Goal: Task Accomplishment & Management: Manage account settings

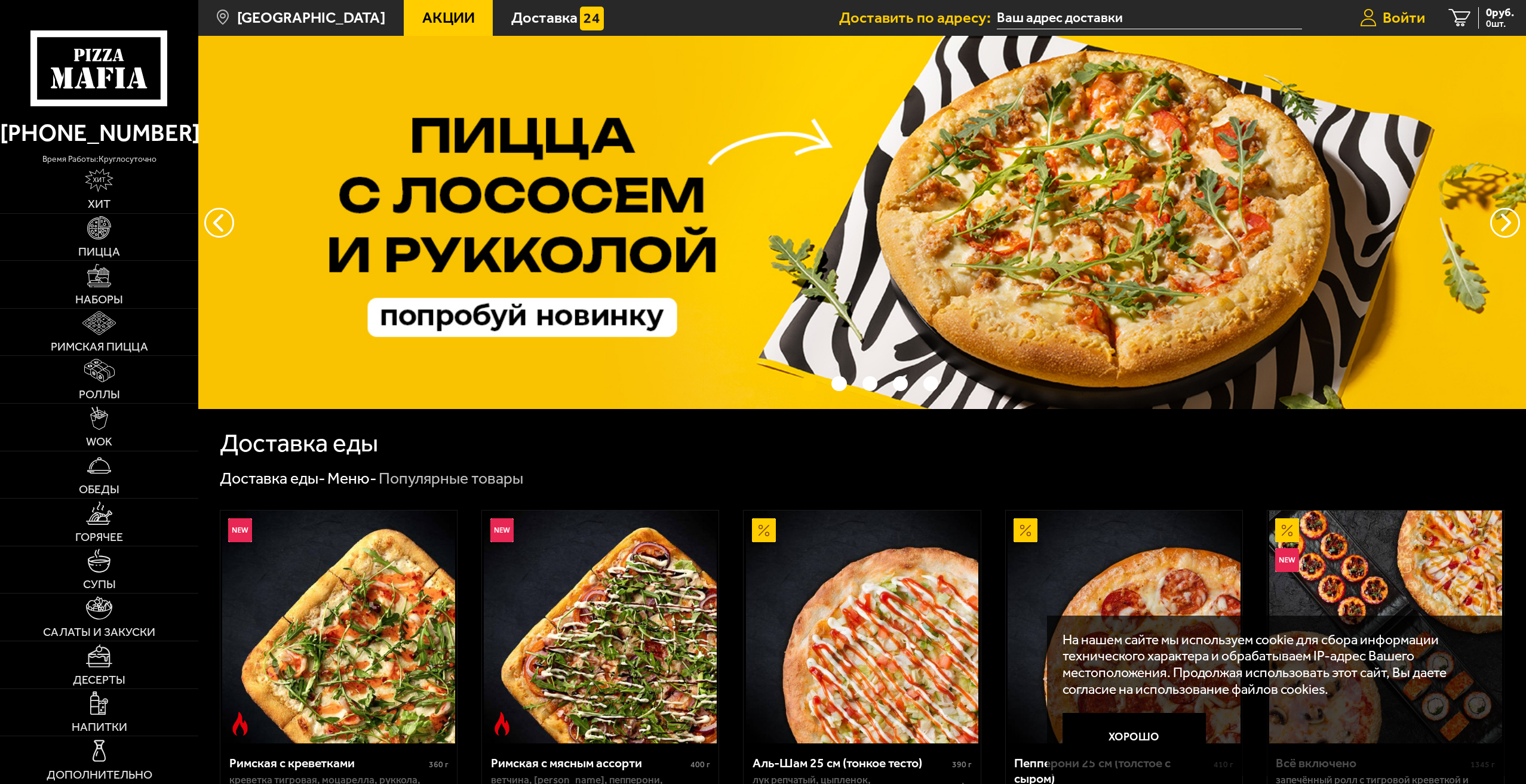
click at [1420, 14] on span "Войти" at bounding box center [1404, 17] width 42 height 16
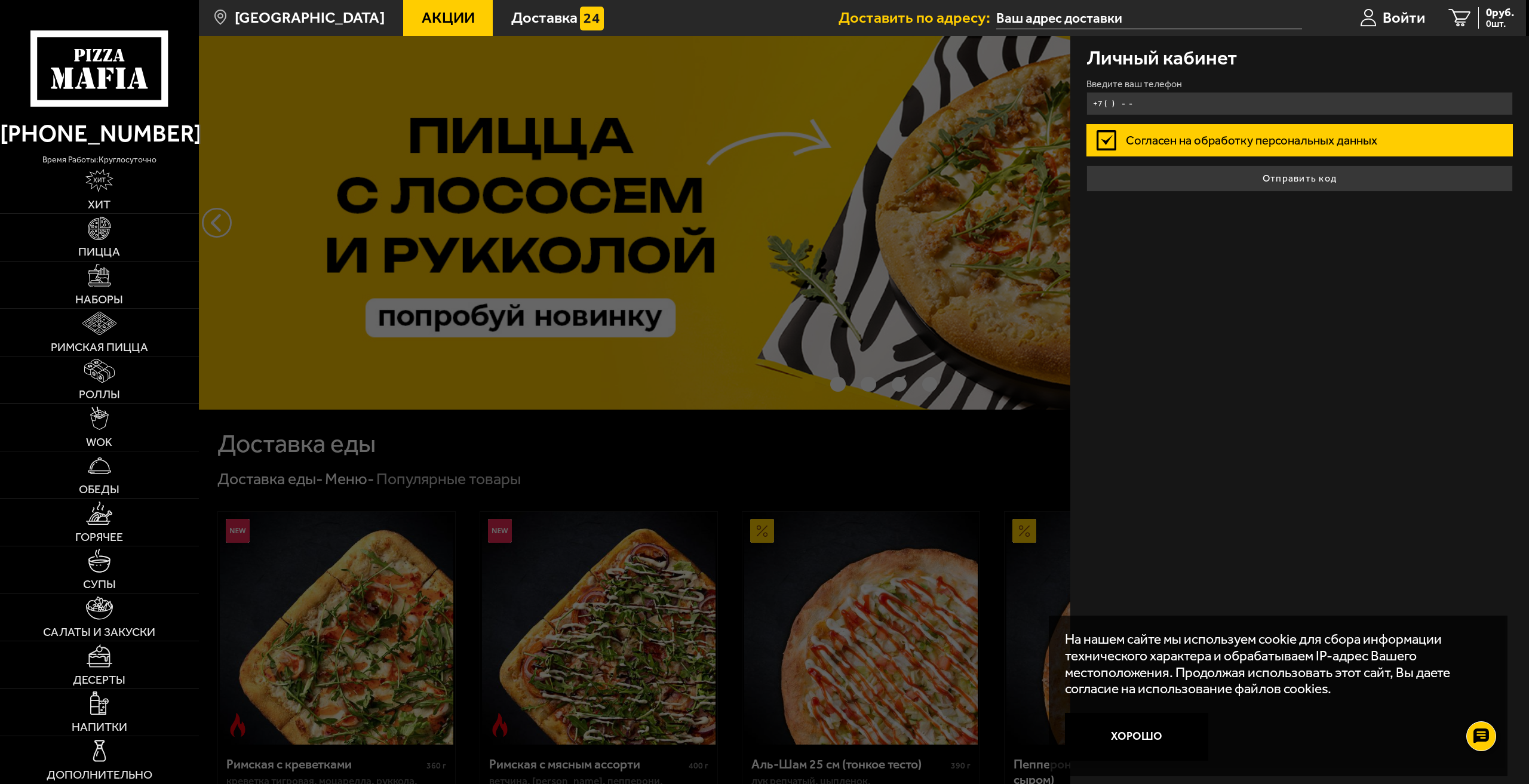
click at [1200, 103] on input "+7 ( ) - -" at bounding box center [1300, 103] width 427 height 23
click at [1105, 102] on input "+7 ( ) - -" at bounding box center [1300, 103] width 427 height 23
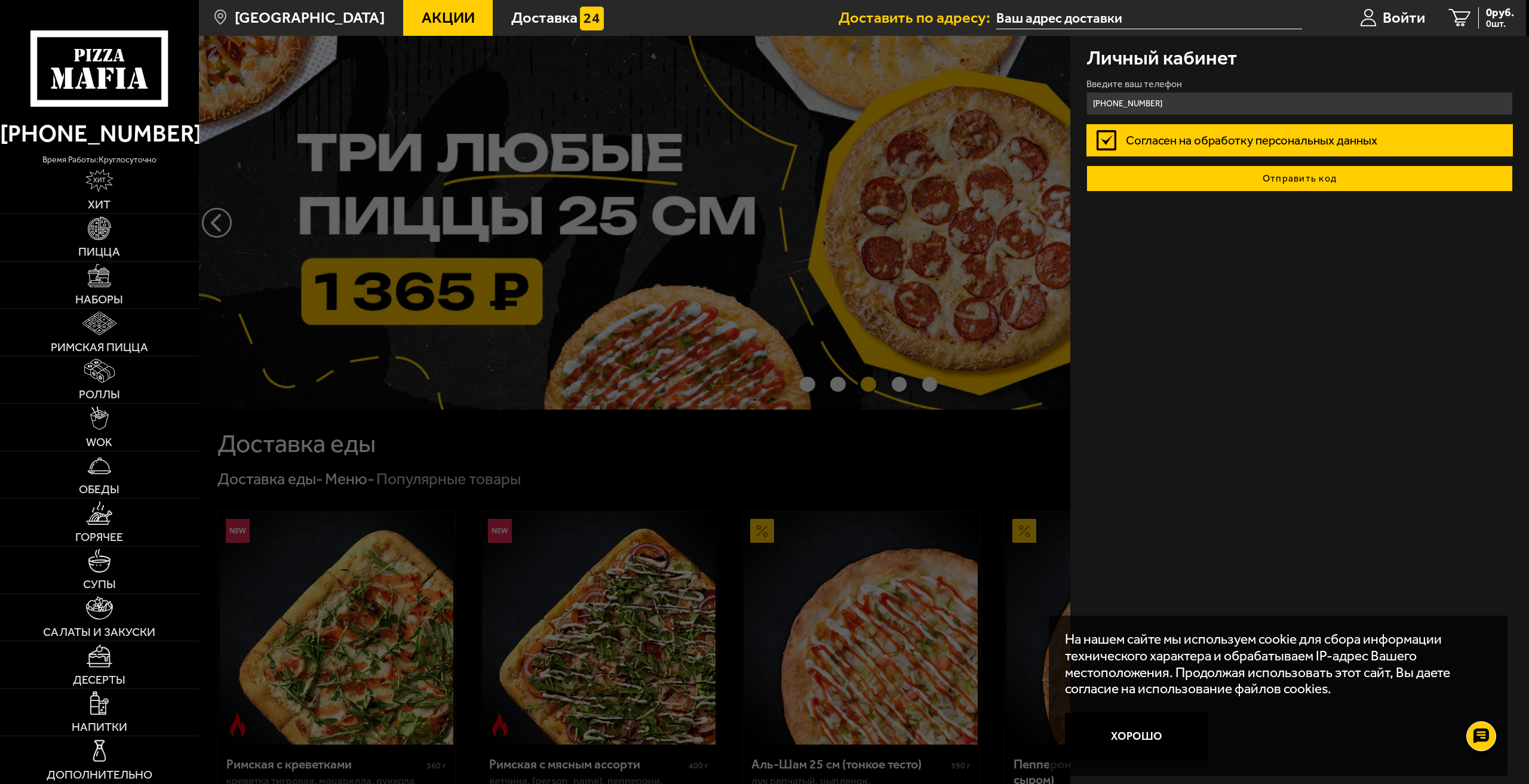
type input "[PHONE_NUMBER]"
click at [1202, 177] on button "Отправить код" at bounding box center [1300, 178] width 427 height 26
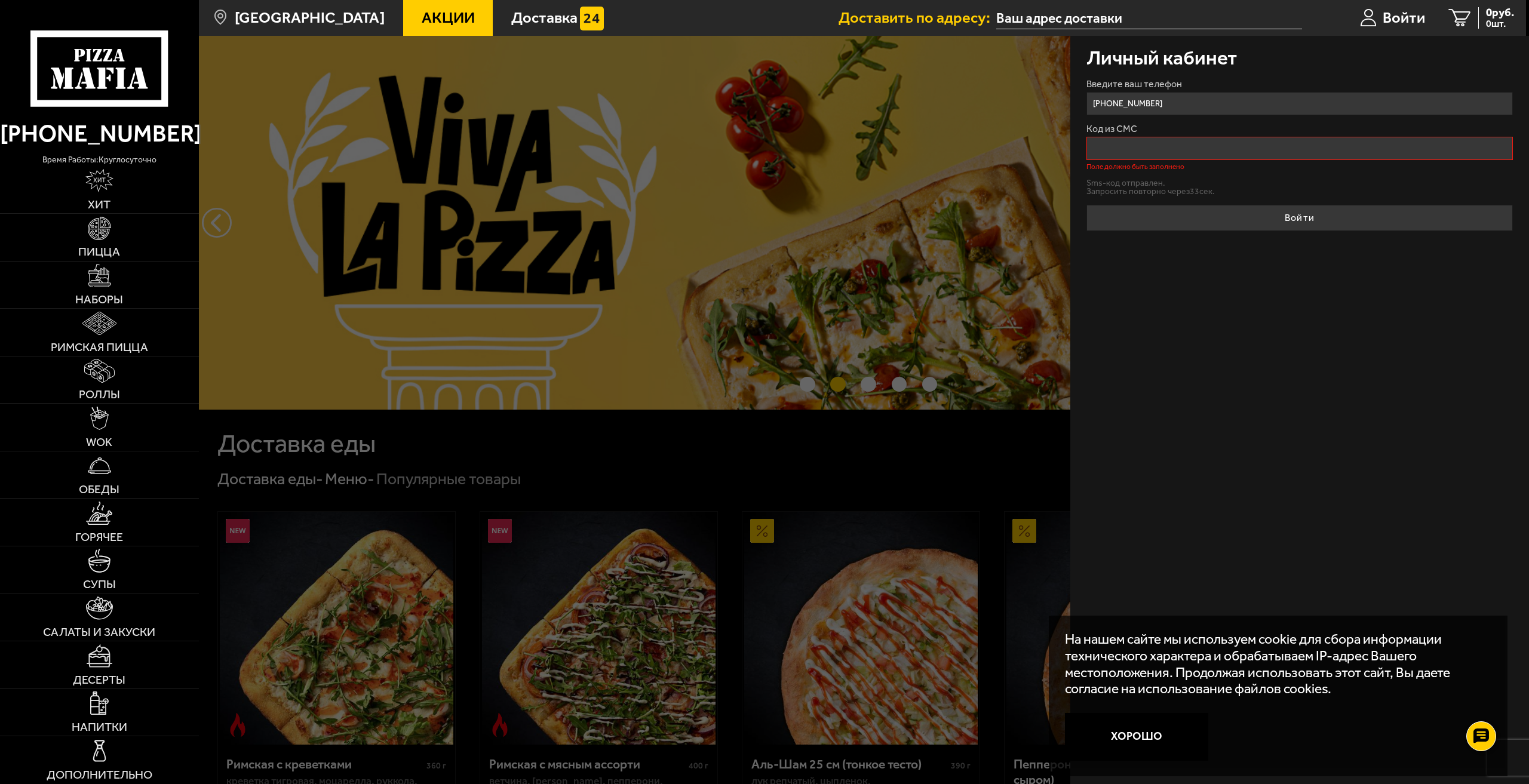
click at [1150, 153] on input "Код из СМС" at bounding box center [1300, 148] width 427 height 23
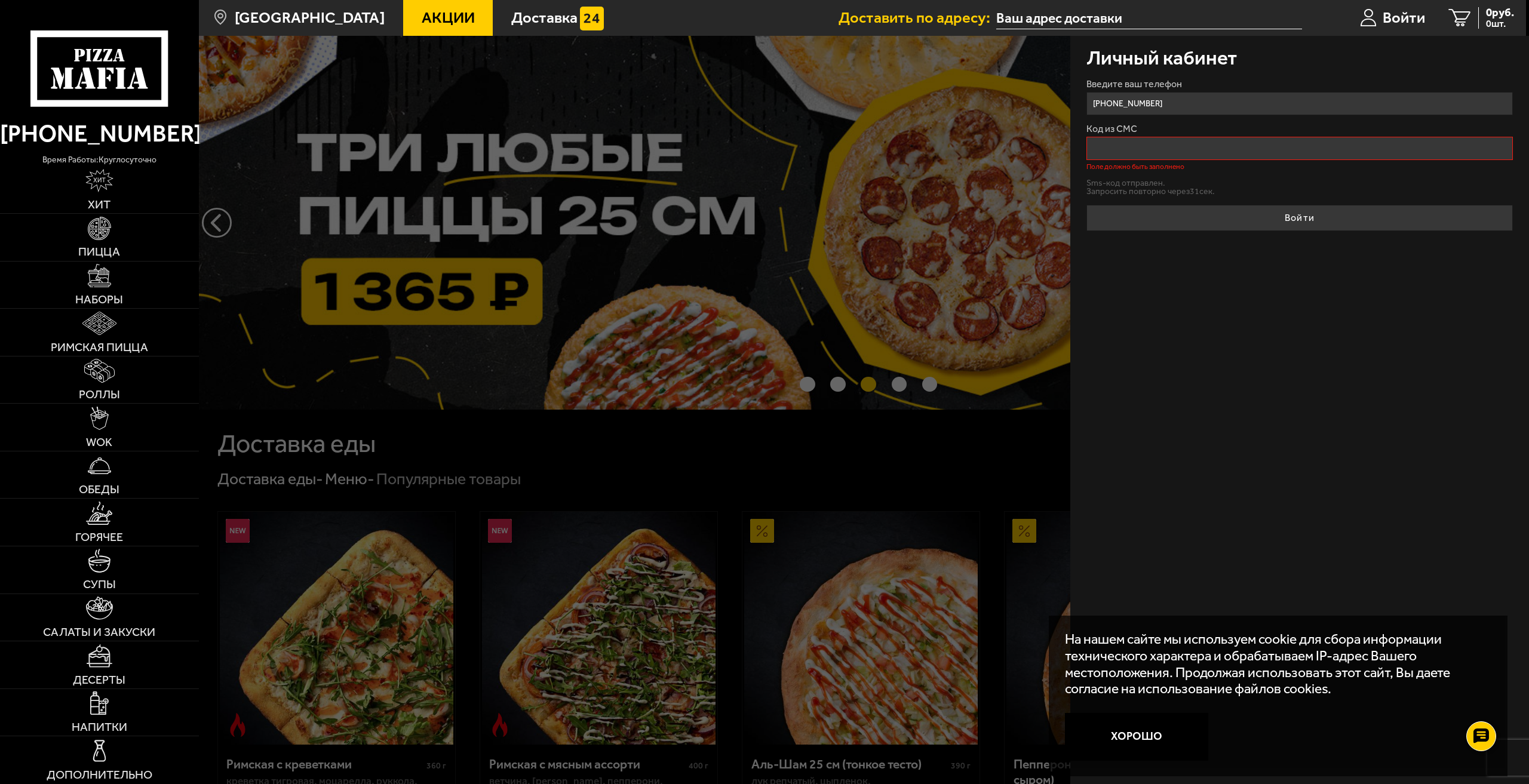
type input "4225"
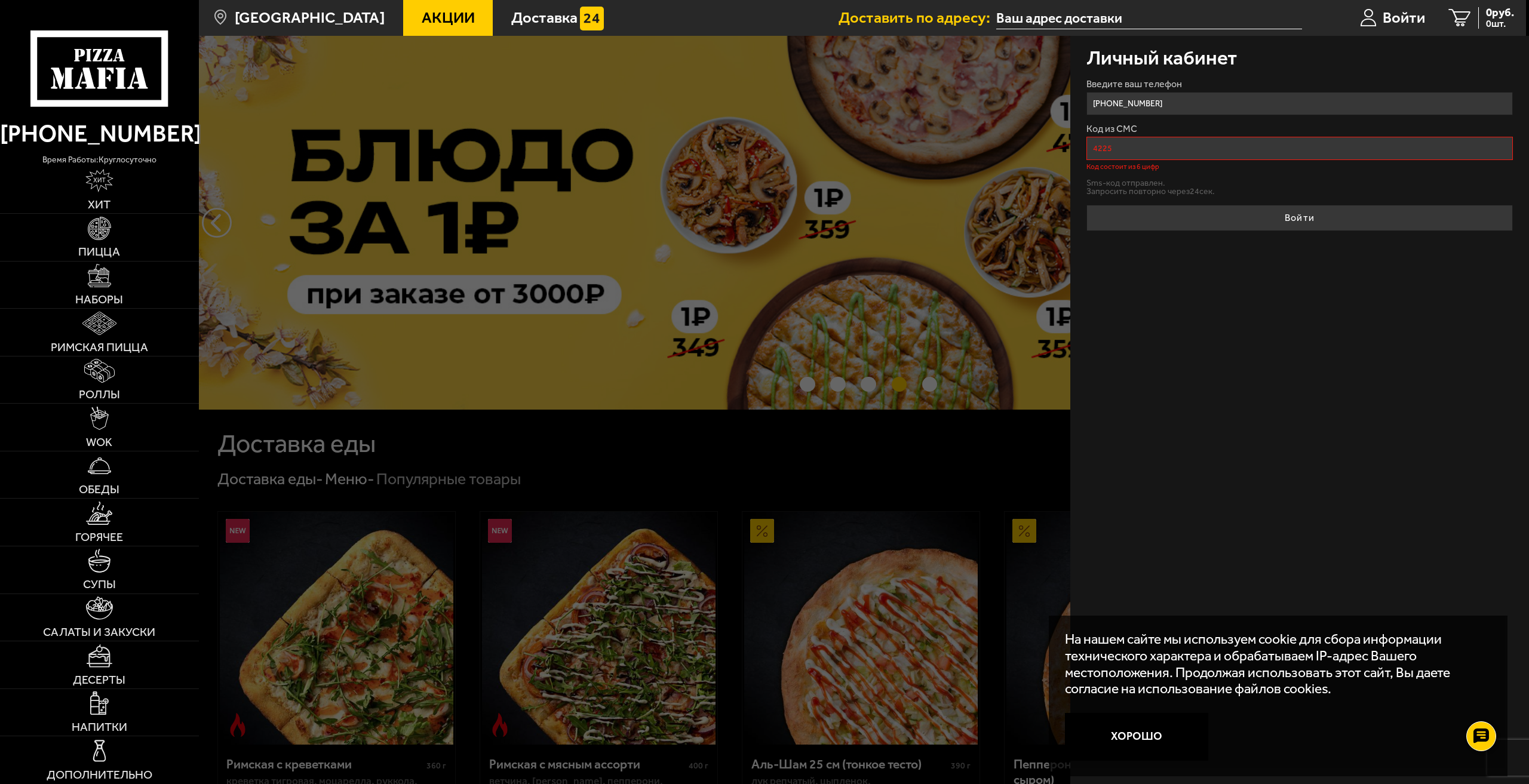
click at [1171, 101] on input "[PHONE_NUMBER]" at bounding box center [1300, 103] width 427 height 23
click at [1119, 139] on input "4225" at bounding box center [1300, 148] width 427 height 23
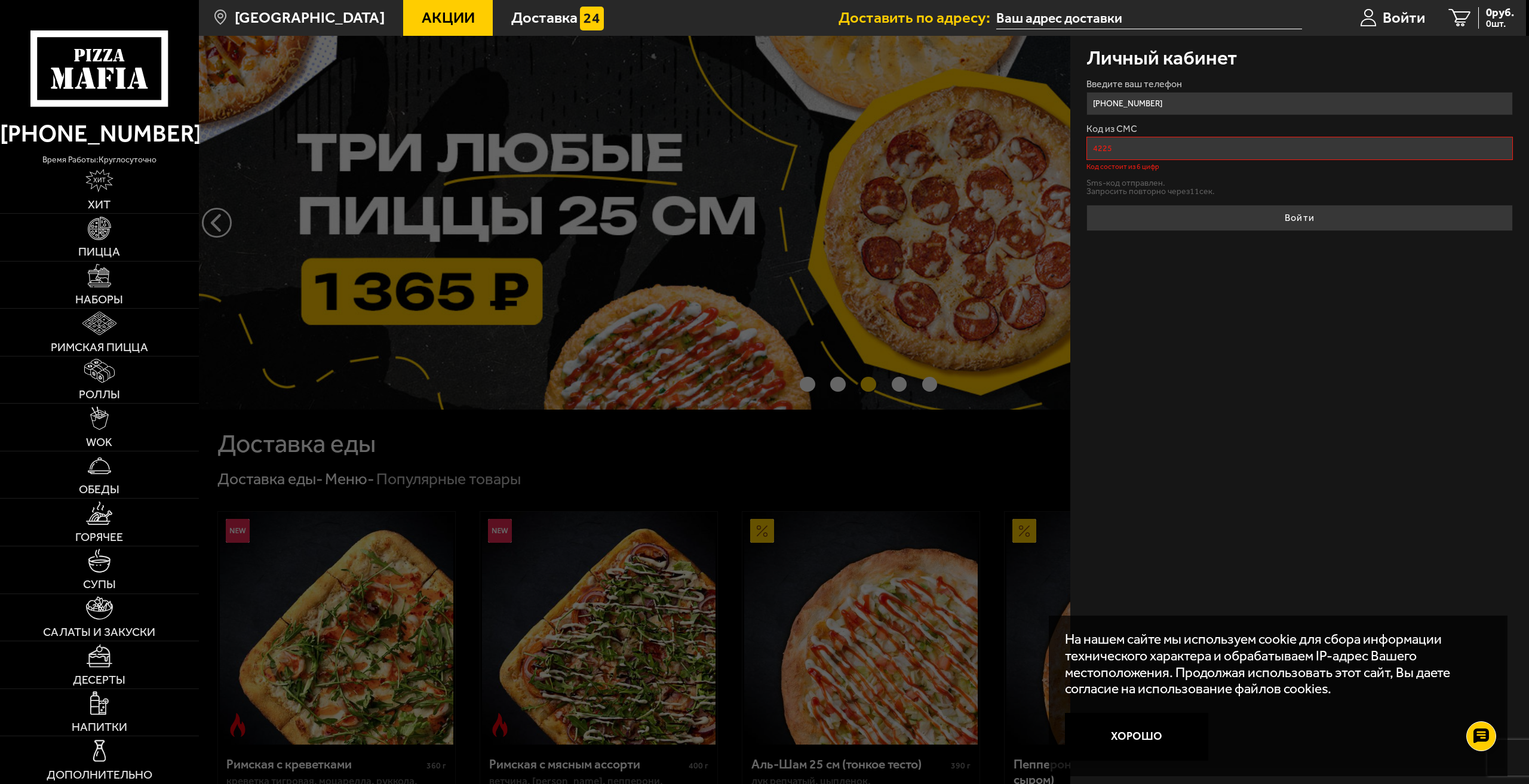
drag, startPoint x: 1123, startPoint y: 152, endPoint x: 1033, endPoint y: 137, distance: 91.2
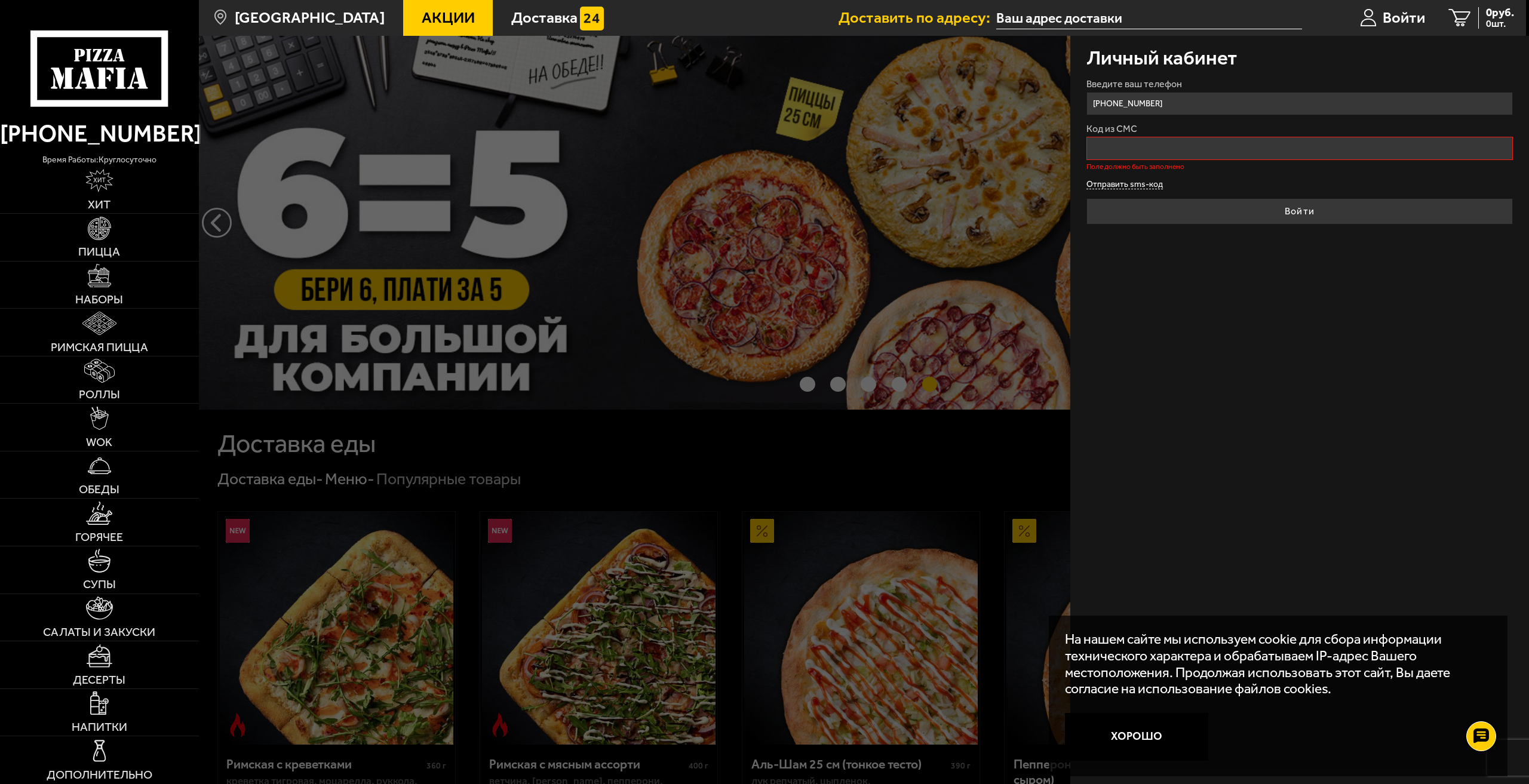
click at [1142, 188] on button "Отправить sms-код" at bounding box center [1124, 185] width 76 height 9
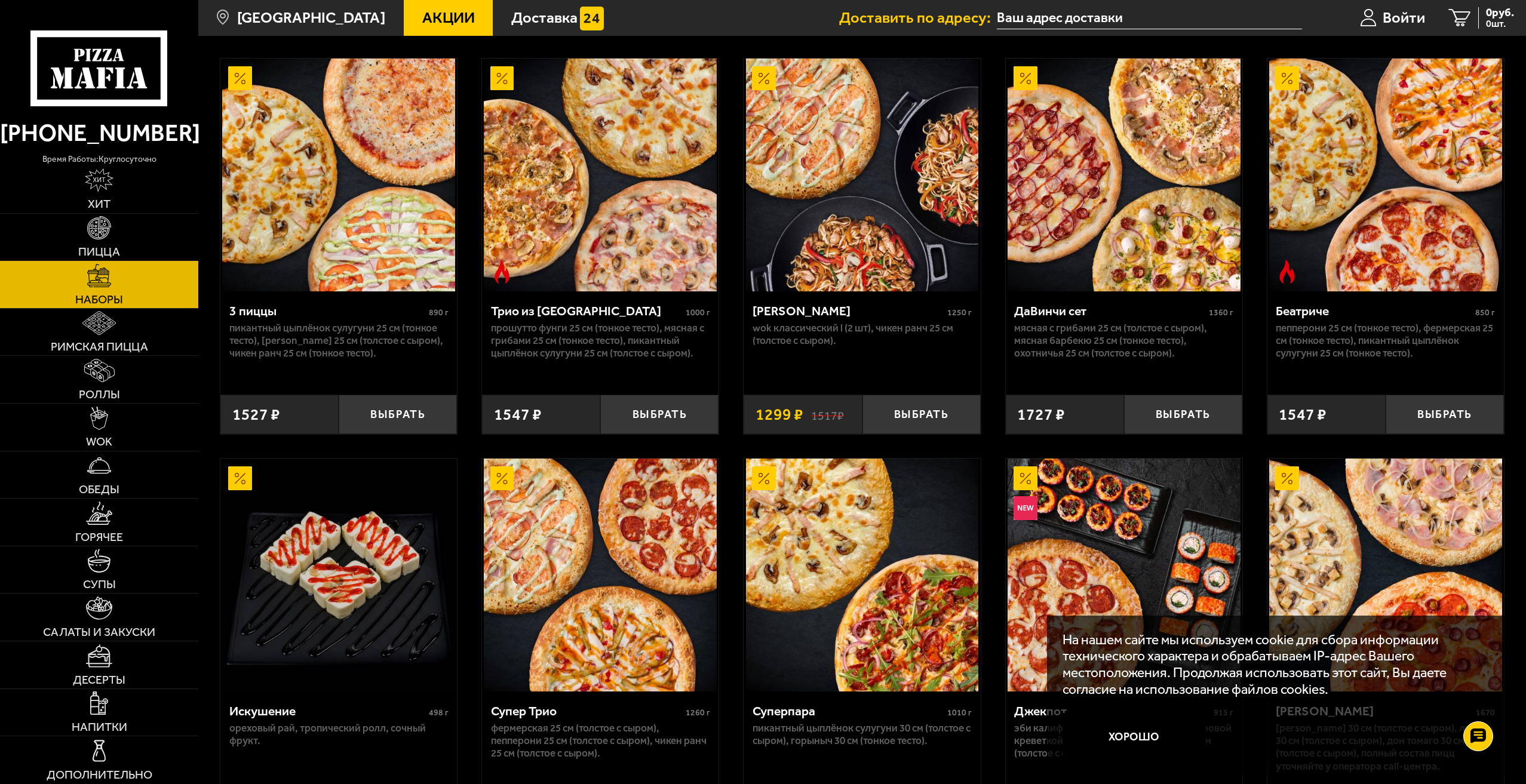
scroll to position [358, 0]
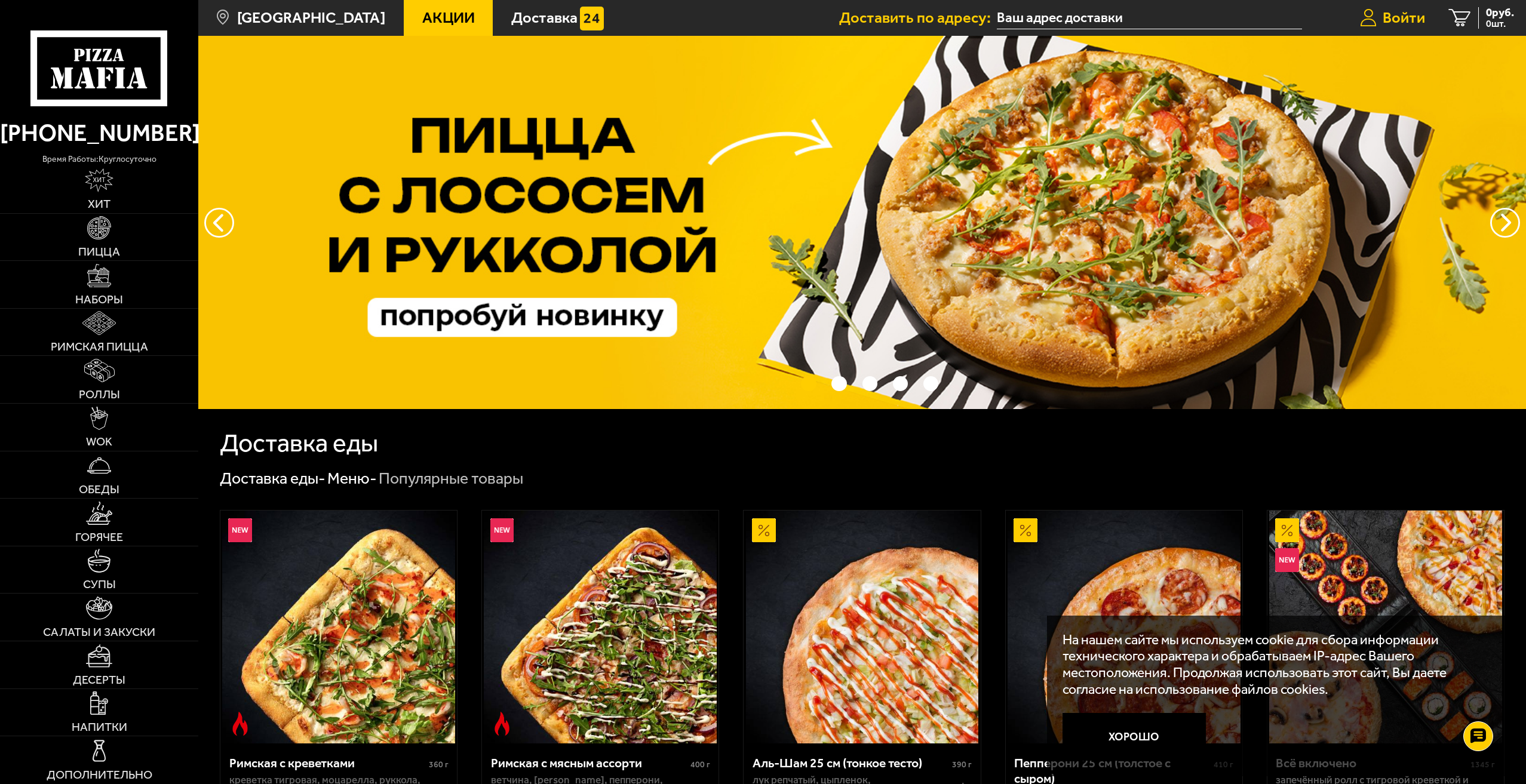
click at [1416, 20] on span "Войти" at bounding box center [1404, 17] width 42 height 16
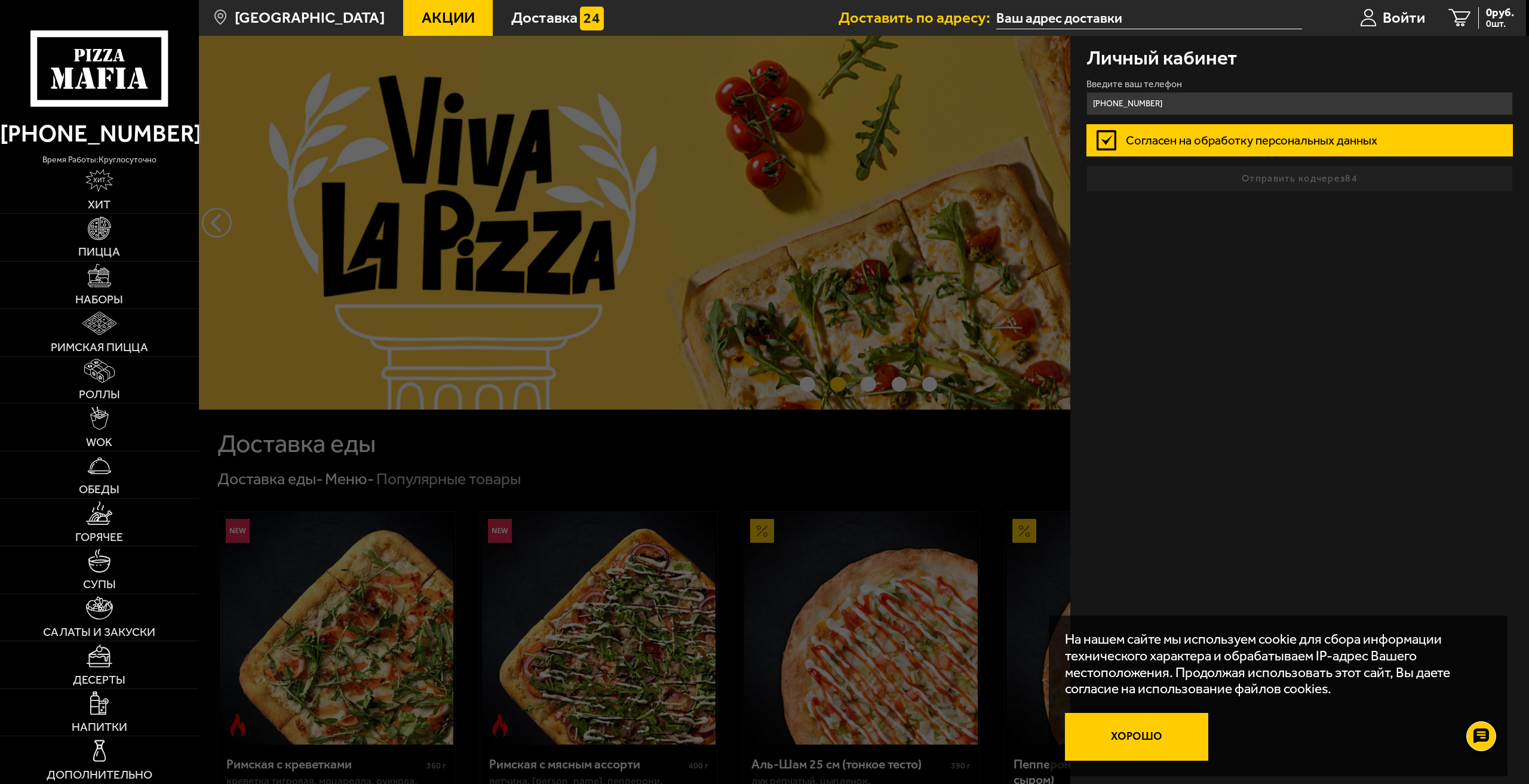
type input "[PHONE_NUMBER]"
click at [1121, 725] on button "Хорошо" at bounding box center [1137, 736] width 143 height 48
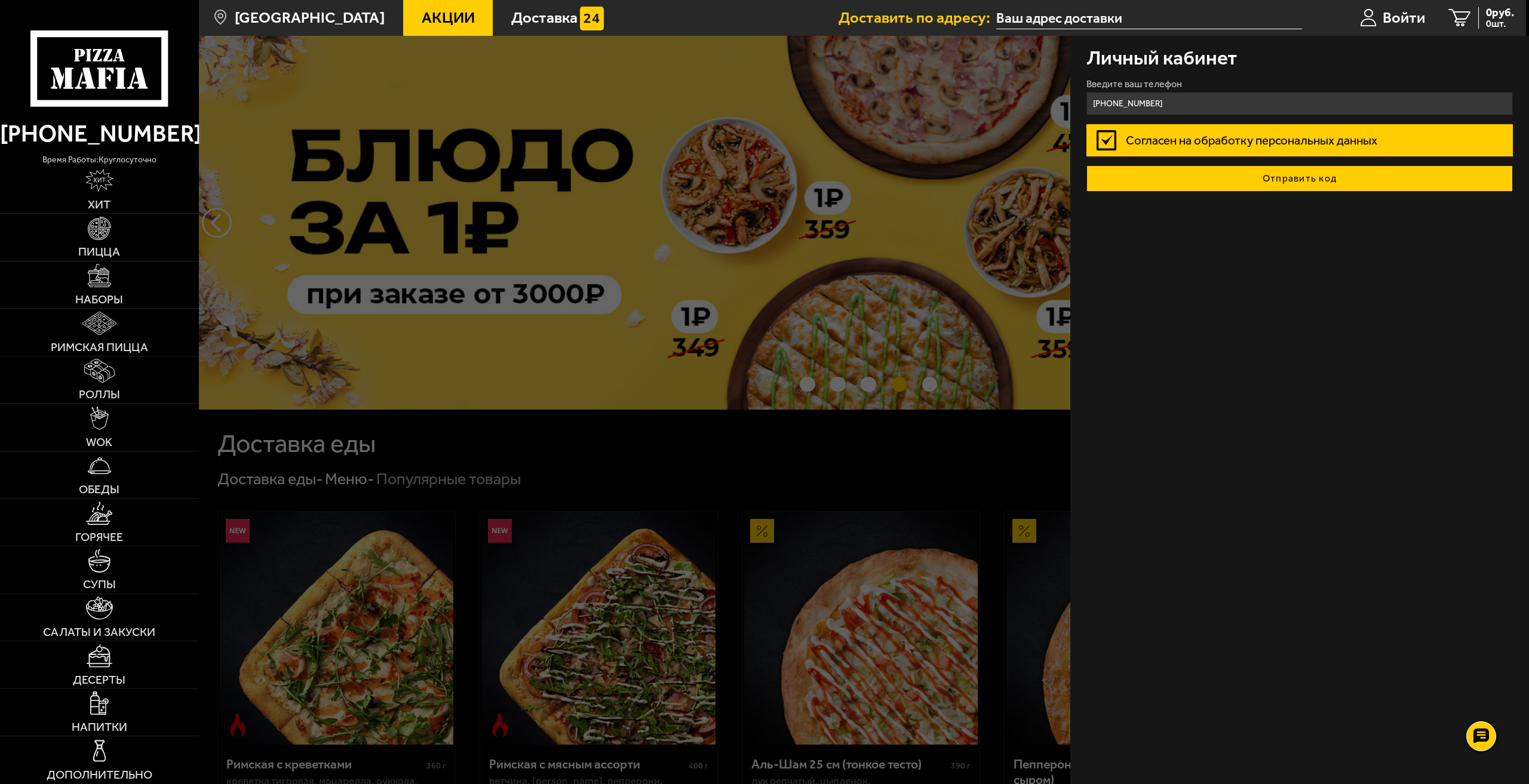
click at [1231, 174] on button "Отправить код" at bounding box center [1300, 178] width 427 height 26
